Goal: Find specific page/section: Find specific page/section

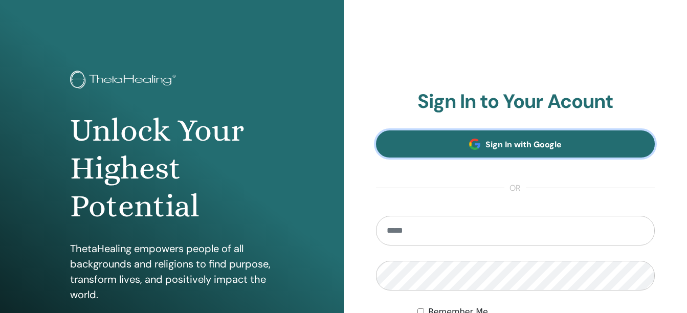
click at [498, 143] on span "Sign In with Google" at bounding box center [523, 144] width 76 height 11
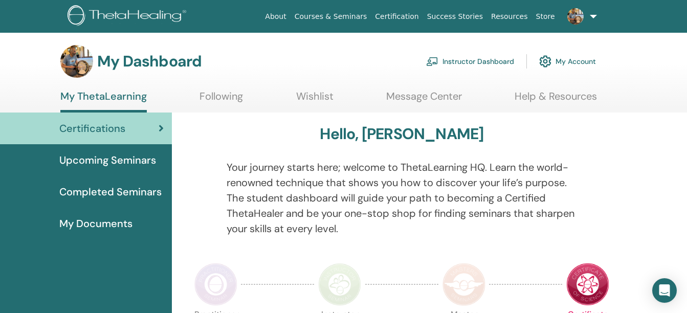
click at [471, 62] on link "Instructor Dashboard" at bounding box center [470, 61] width 88 height 23
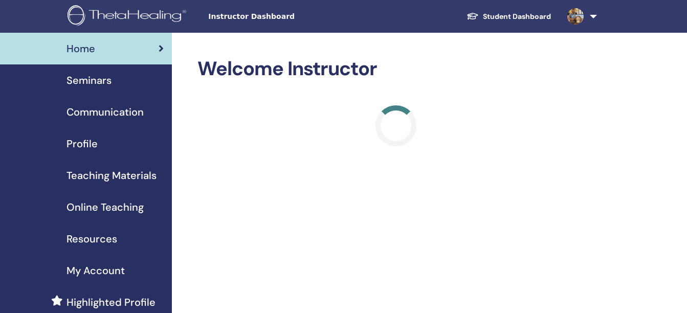
click at [83, 85] on span "Seminars" at bounding box center [88, 80] width 45 height 15
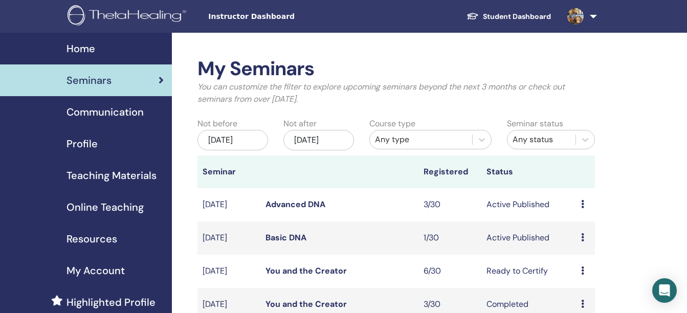
click at [291, 243] on link "Basic DNA" at bounding box center [285, 237] width 41 height 11
